Goal: Check status

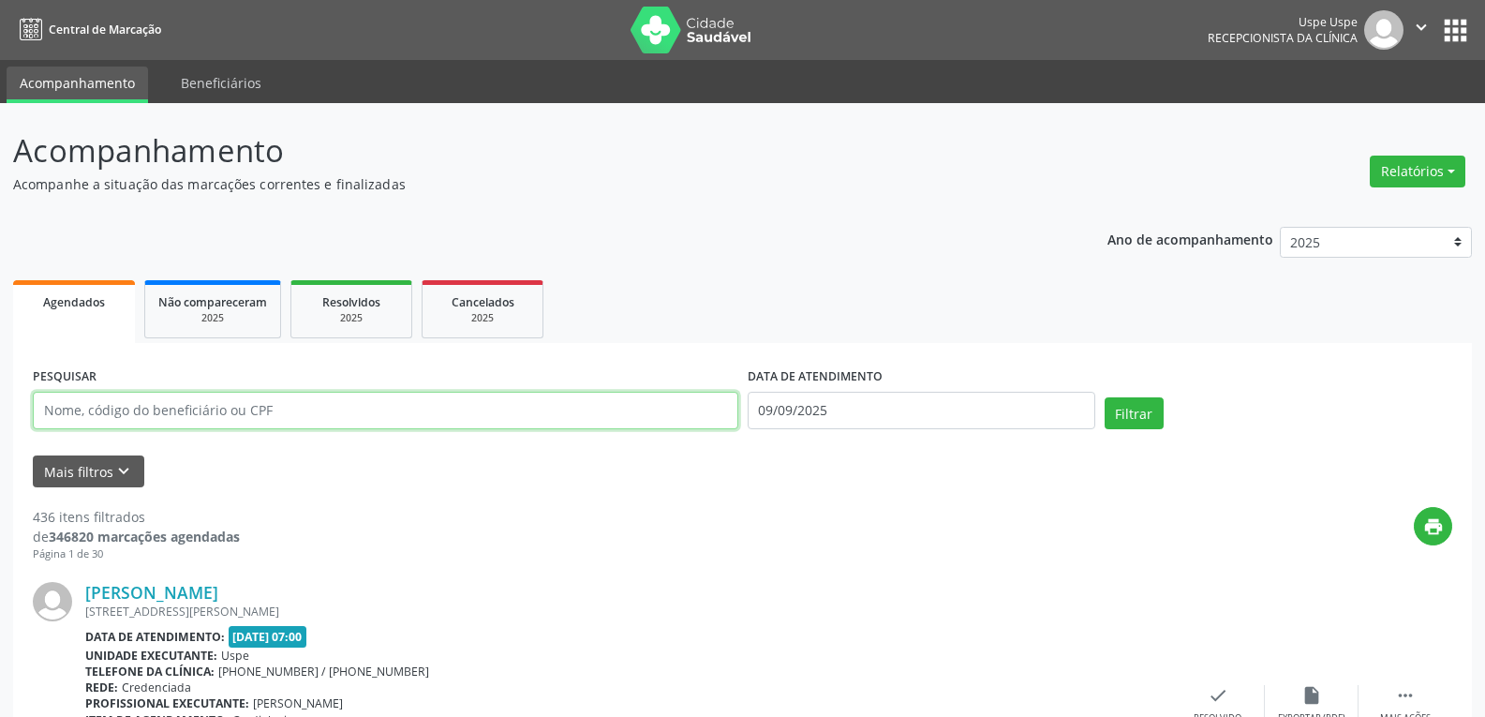
click at [203, 411] on input "text" at bounding box center [386, 410] width 706 height 37
type input "61696323487"
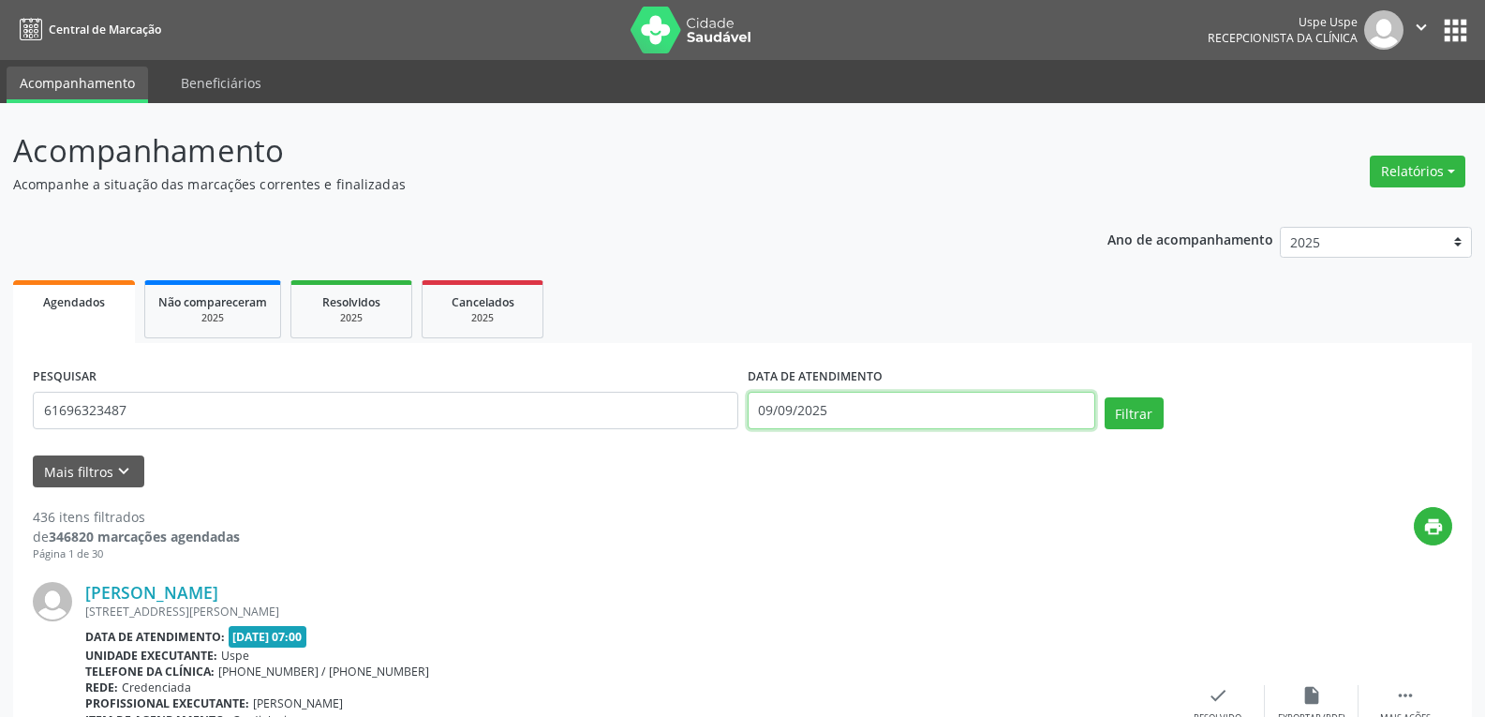
click at [834, 404] on input "09/09/2025" at bounding box center [922, 410] width 348 height 37
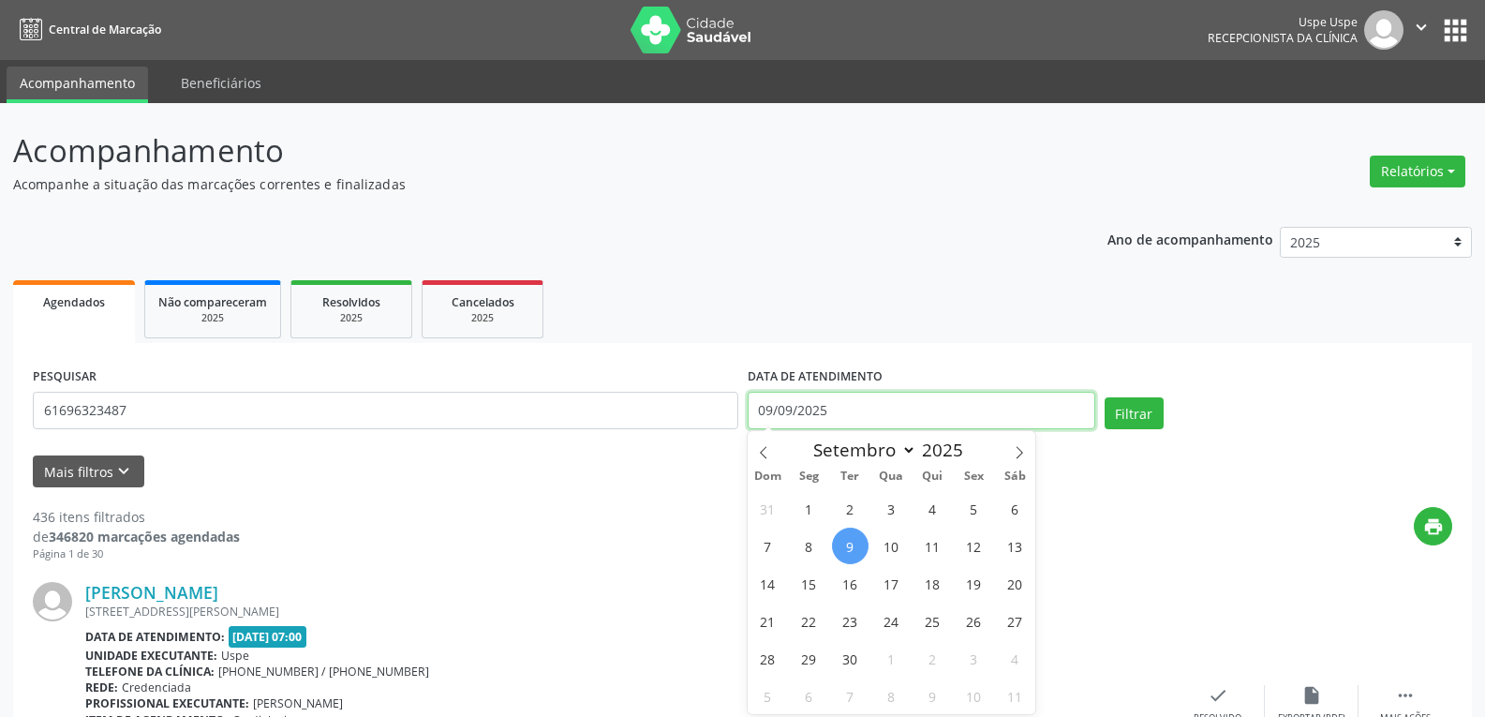
drag, startPoint x: 829, startPoint y: 404, endPoint x: 744, endPoint y: 404, distance: 85.3
click at [744, 404] on div "DATA DE ATENDIMENTO [DATE]" at bounding box center [921, 403] width 357 height 80
click at [1145, 403] on button "Filtrar" at bounding box center [1134, 413] width 59 height 32
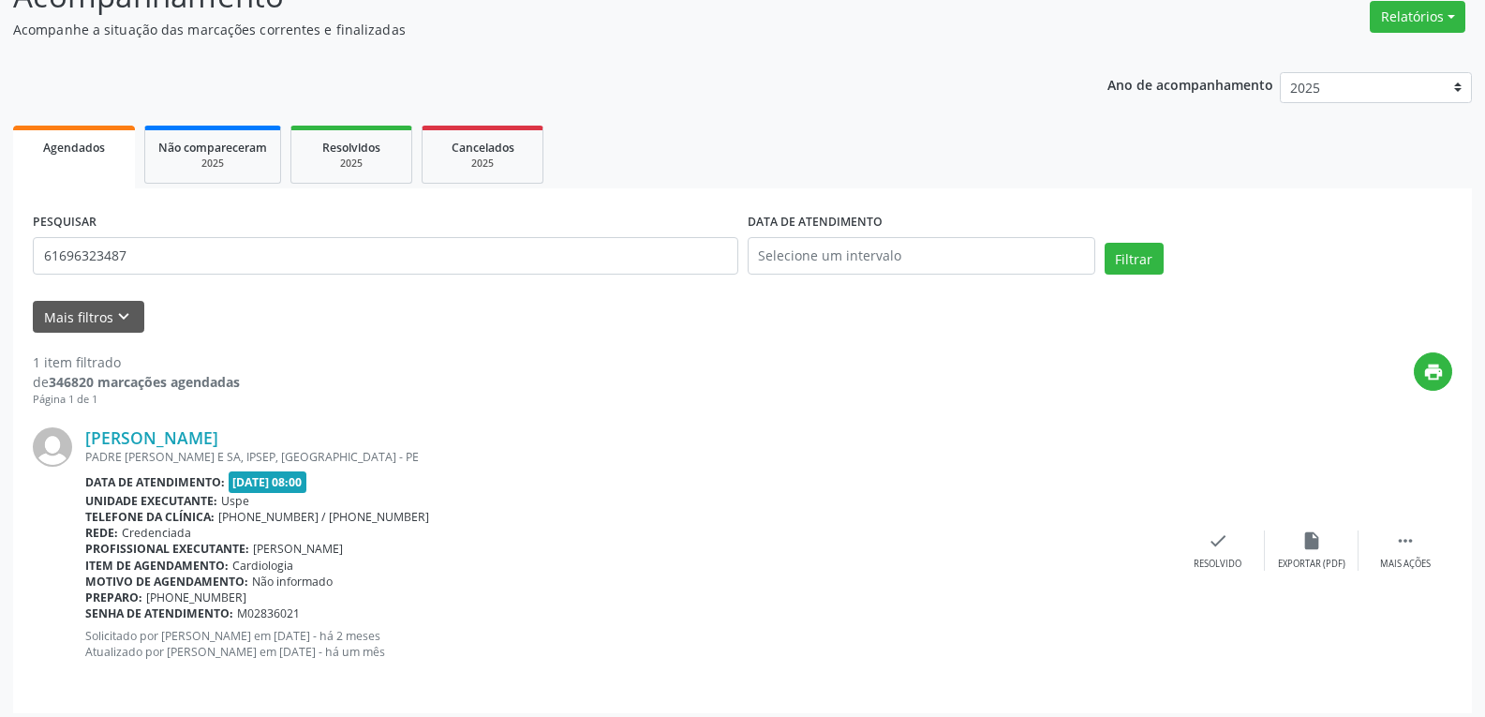
scroll to position [164, 0]
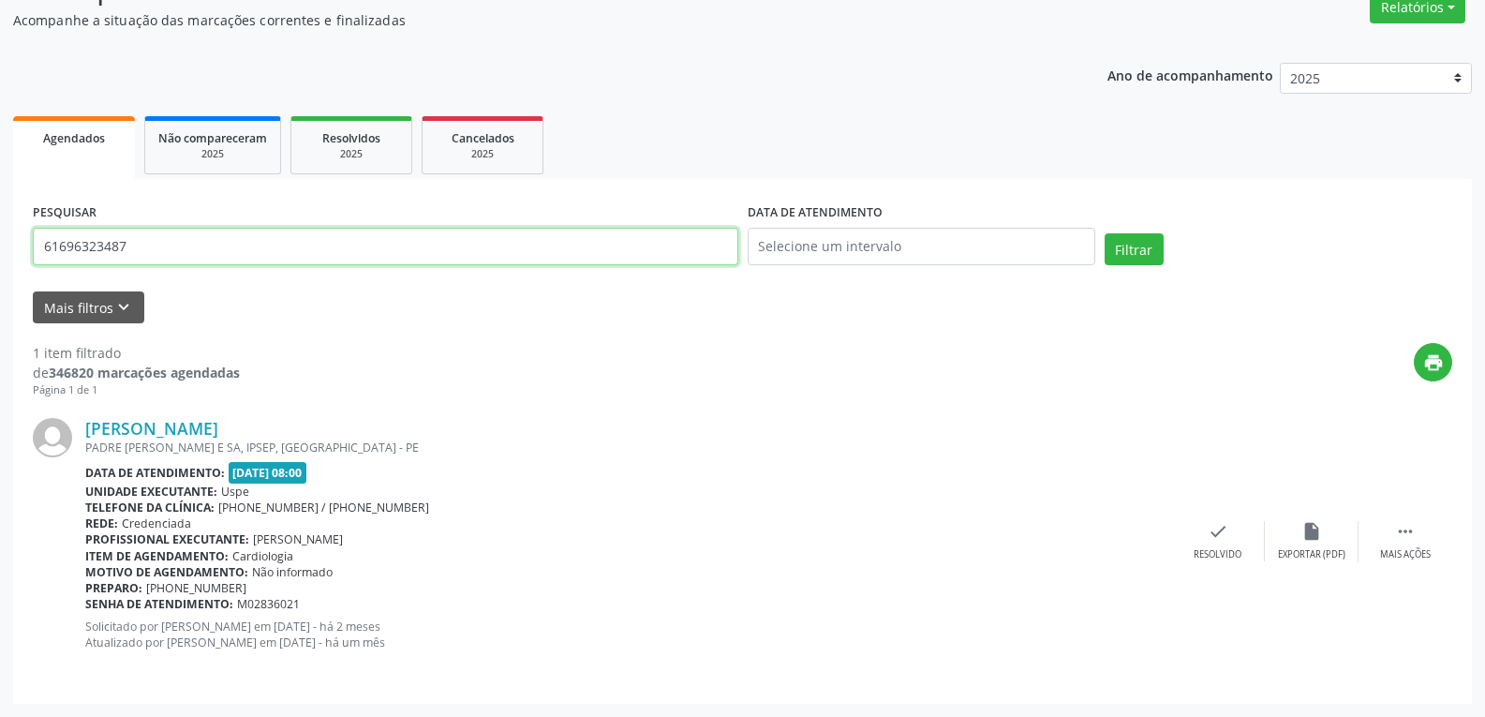
click at [147, 251] on input "61696323487" at bounding box center [386, 246] width 706 height 37
type input "6"
